Goal: Find specific fact: Find specific fact

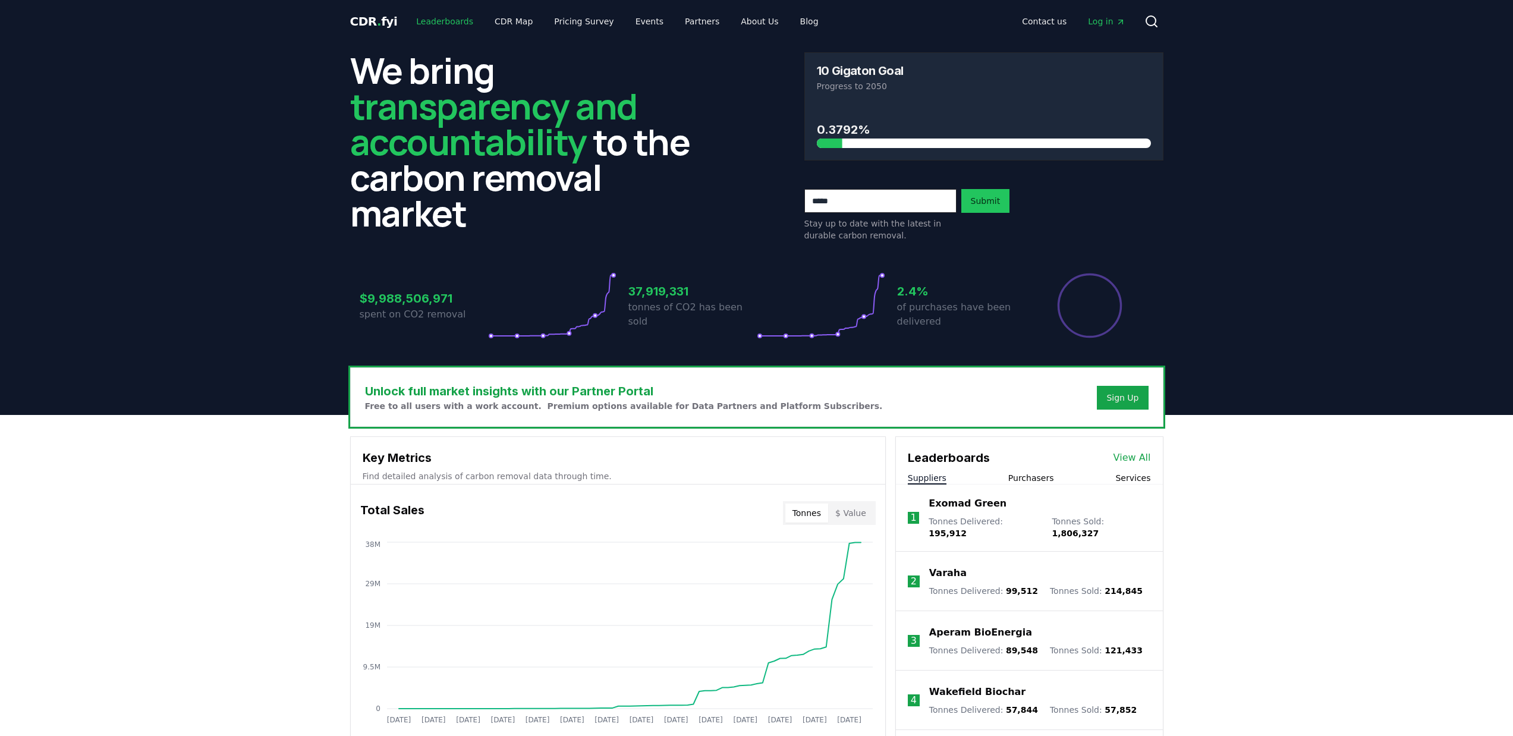
click at [432, 21] on link "Leaderboards" at bounding box center [445, 21] width 76 height 21
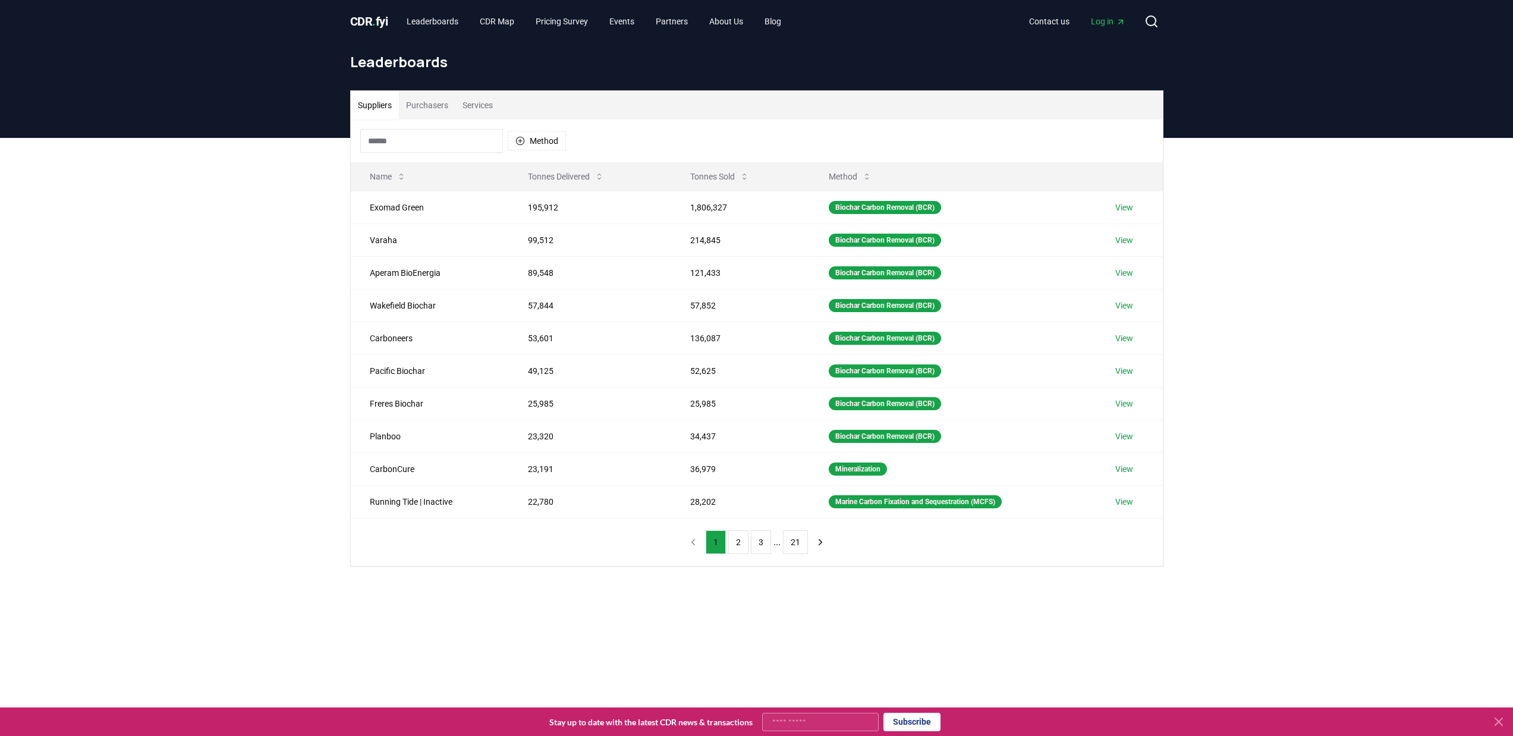
click at [428, 105] on button "Purchasers" at bounding box center [427, 105] width 56 height 29
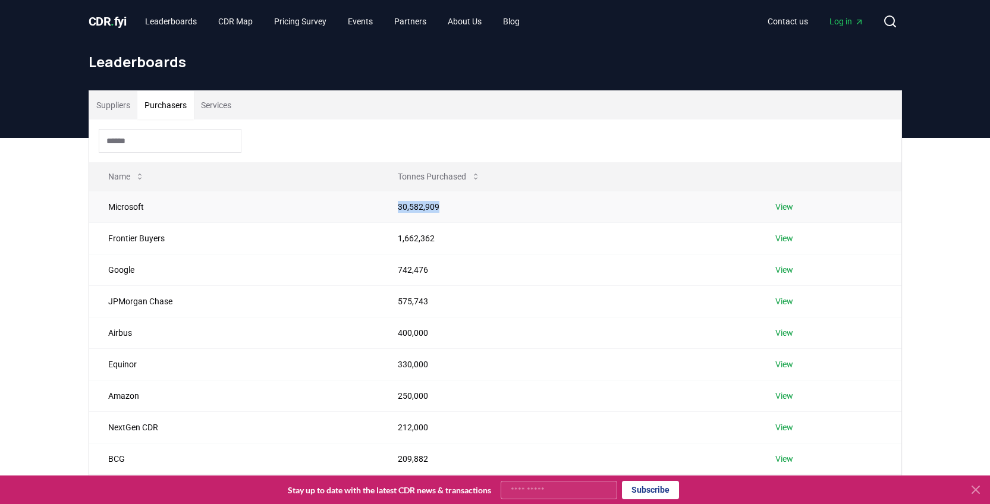
drag, startPoint x: 395, startPoint y: 206, endPoint x: 451, endPoint y: 205, distance: 55.9
click at [451, 205] on td "30,582,909" at bounding box center [567, 207] width 377 height 32
copy td "30,582,909"
drag, startPoint x: 399, startPoint y: 241, endPoint x: 439, endPoint y: 244, distance: 40.6
click at [439, 245] on td "1,662,362" at bounding box center [567, 238] width 377 height 32
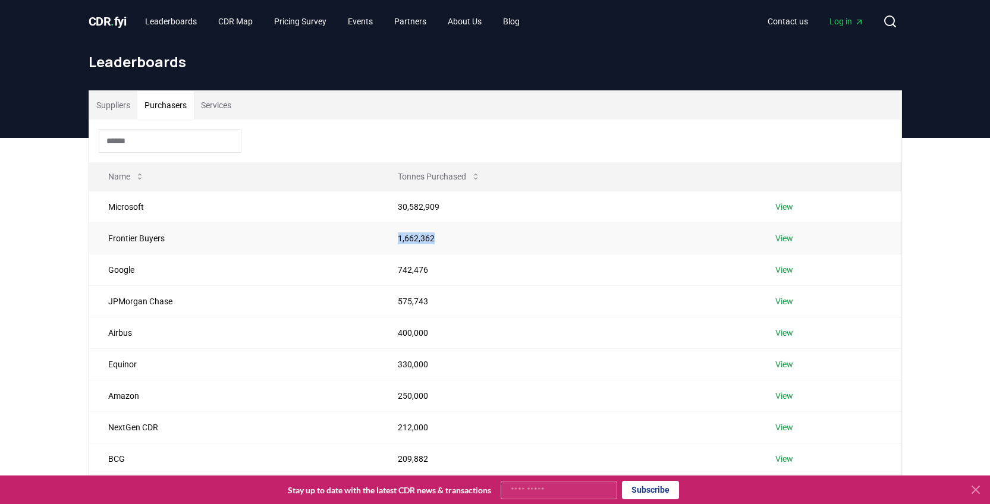
drag, startPoint x: 396, startPoint y: 241, endPoint x: 440, endPoint y: 243, distance: 44.1
click at [440, 243] on td "1,662,362" at bounding box center [567, 238] width 377 height 32
copy td "1,662,362"
drag, startPoint x: 405, startPoint y: 270, endPoint x: 435, endPoint y: 268, distance: 29.8
click at [435, 268] on td "742,476" at bounding box center [567, 270] width 377 height 32
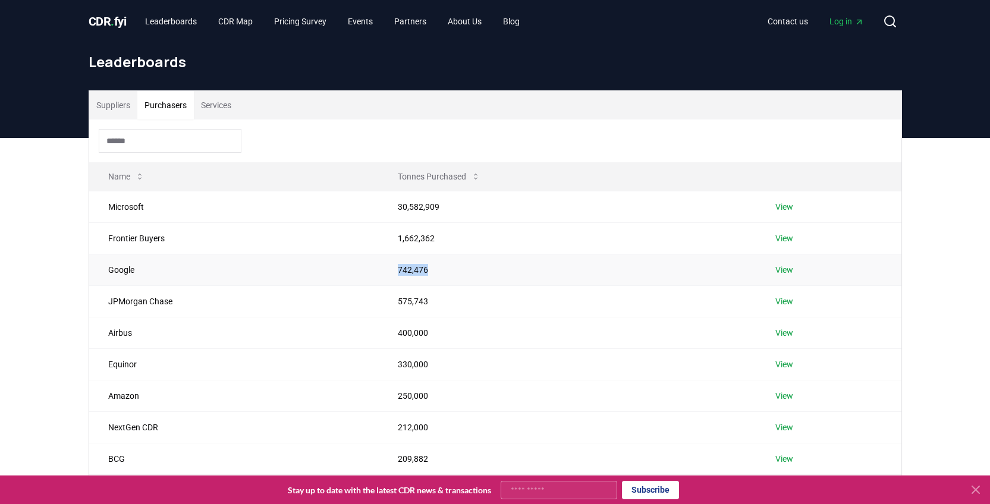
copy td "742,476"
drag, startPoint x: 393, startPoint y: 301, endPoint x: 435, endPoint y: 303, distance: 42.2
click at [435, 303] on td "575,743" at bounding box center [567, 301] width 377 height 32
copy td "575,743"
drag, startPoint x: 395, startPoint y: 458, endPoint x: 432, endPoint y: 457, distance: 37.5
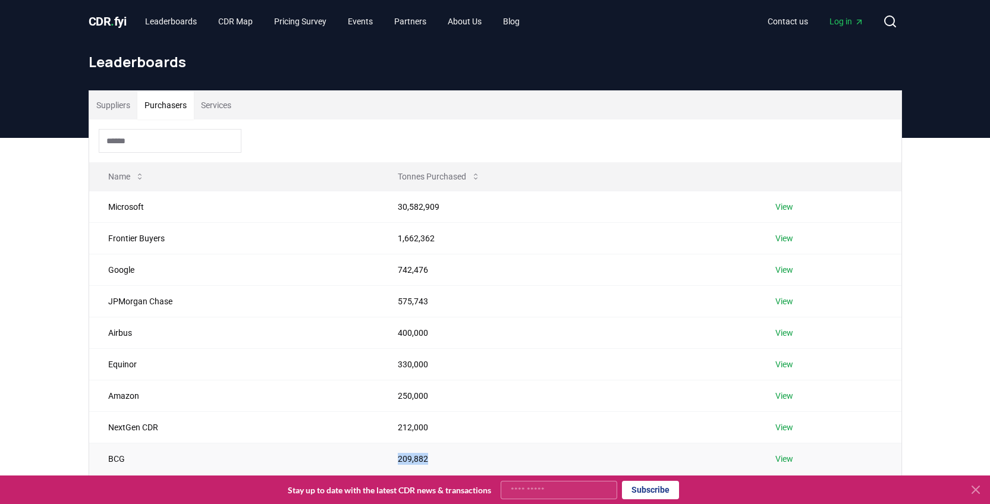
click at [432, 457] on td "209,882" at bounding box center [567, 459] width 377 height 32
copy td "209,882"
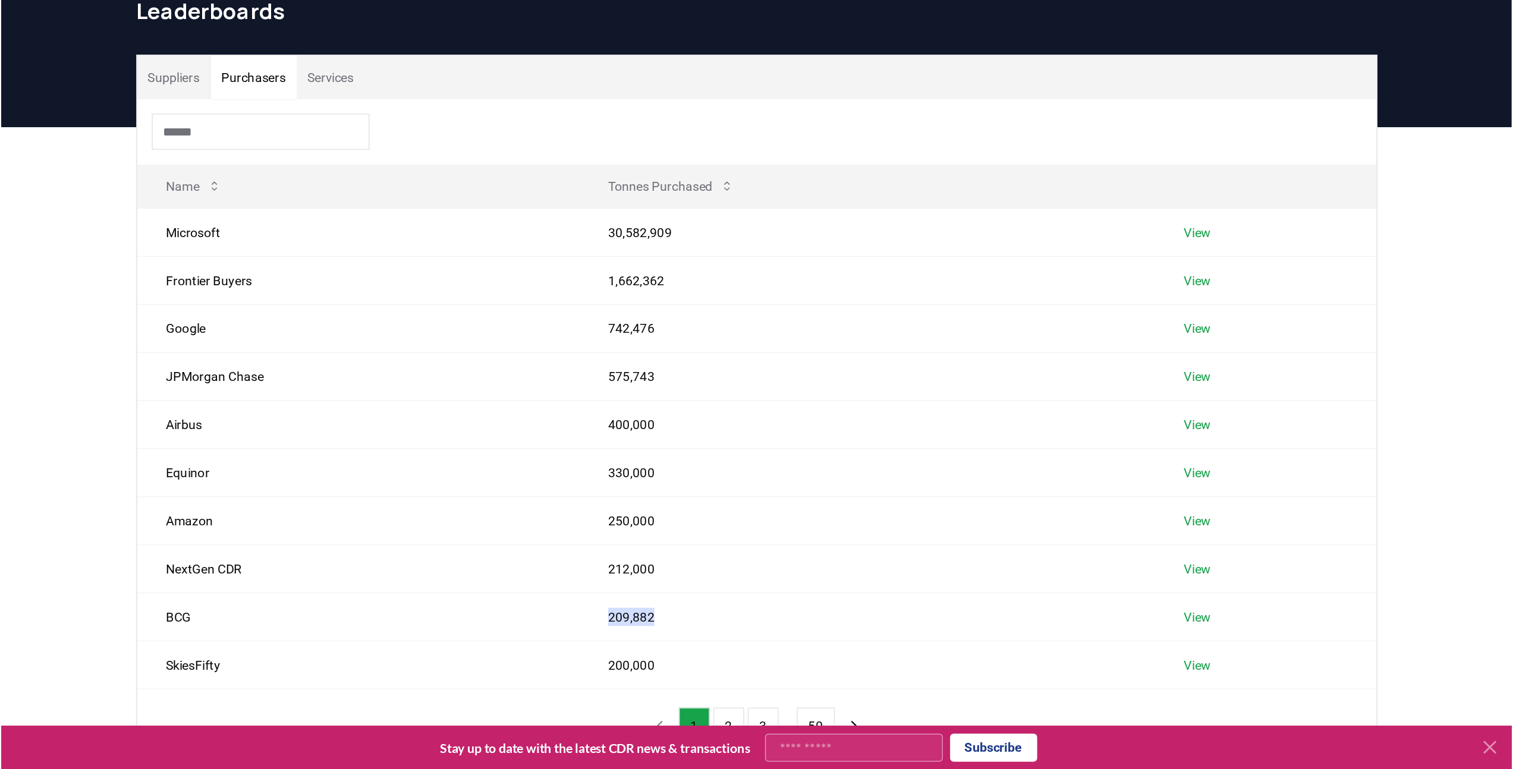
scroll to position [90, 0]
